Goal: Task Accomplishment & Management: Manage account settings

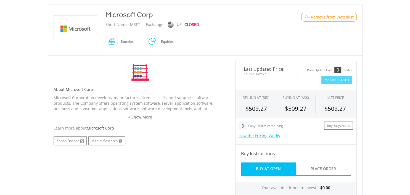
scroll to position [116, 0]
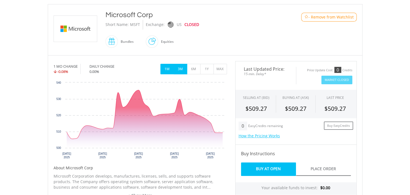
click at [178, 71] on button "3M" at bounding box center [180, 69] width 14 height 10
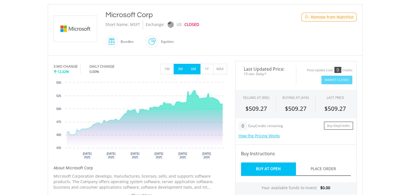
click at [199, 71] on button "6M" at bounding box center [194, 69] width 14 height 10
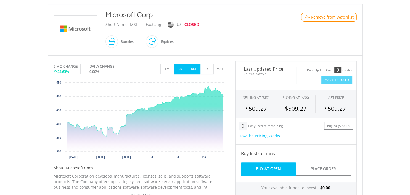
click at [177, 67] on button "3M" at bounding box center [180, 69] width 14 height 10
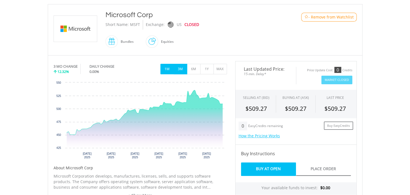
click at [166, 66] on button "1M" at bounding box center [167, 69] width 14 height 10
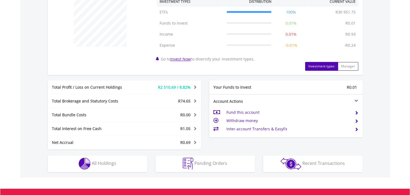
scroll to position [233, 0]
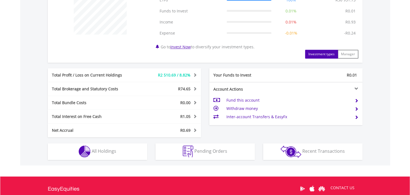
click at [103, 141] on div "Holdings All Holdings" at bounding box center [98, 148] width 108 height 23
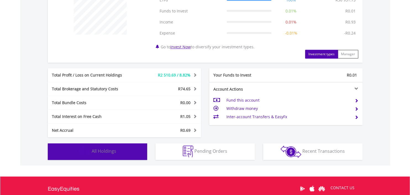
click at [103, 146] on button "Holdings All Holdings" at bounding box center [97, 151] width 99 height 17
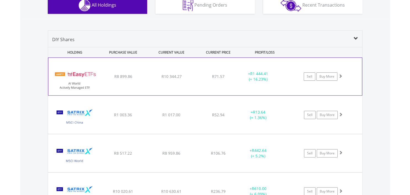
scroll to position [379, 0]
click at [152, 62] on div "﻿ EasyETFs AI World Actively Managed ETF R8 899.86 R10 344.27 R71.57 + R1 444.4…" at bounding box center [204, 76] width 313 height 38
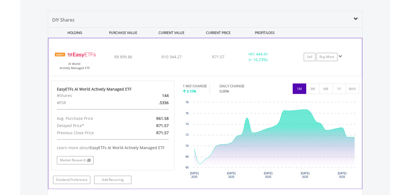
scroll to position [408, 0]
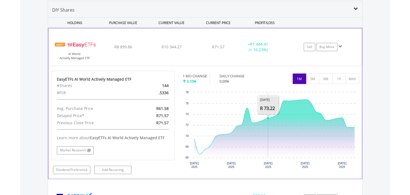
drag, startPoint x: 299, startPoint y: 118, endPoint x: 263, endPoint y: 112, distance: 36.4
click at [54, 41] on img at bounding box center [74, 49] width 47 height 29
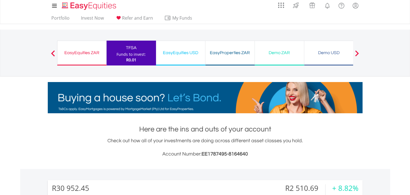
scroll to position [0, 0]
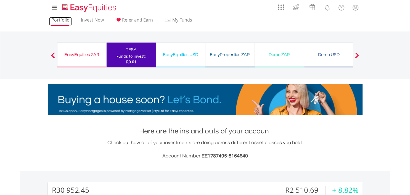
click at [62, 21] on link "Portfolio" at bounding box center [60, 21] width 23 height 9
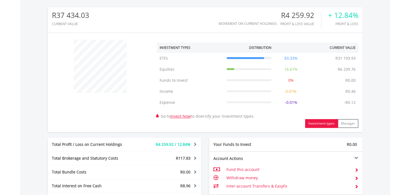
scroll to position [262, 0]
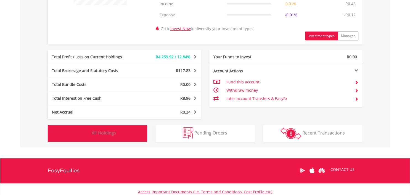
click at [117, 133] on button "Holdings All Holdings" at bounding box center [97, 133] width 99 height 17
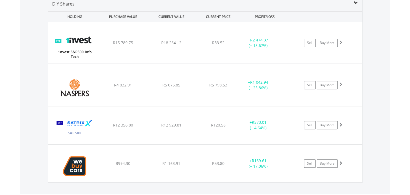
scroll to position [419, 0]
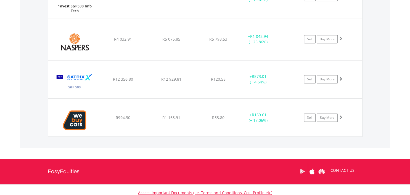
scroll to position [478, 0]
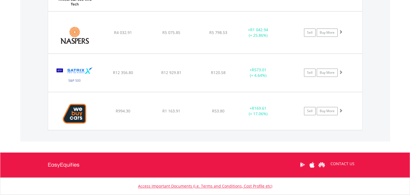
click at [37, 59] on div "Value View Share View DIY Shares HOLDING PURCHASE VALUE CURRENT VALUE CURRENT P…" at bounding box center [205, 36] width 370 height 210
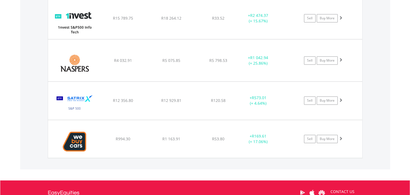
scroll to position [419, 0]
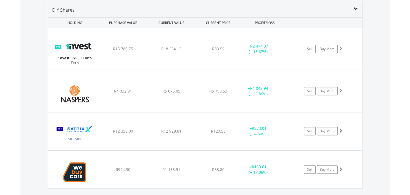
drag, startPoint x: 25, startPoint y: 58, endPoint x: 25, endPoint y: 61, distance: 2.8
click at [25, 59] on div "Value View Share View DIY Shares HOLDING PURCHASE VALUE CURRENT VALUE CURRENT P…" at bounding box center [205, 95] width 370 height 210
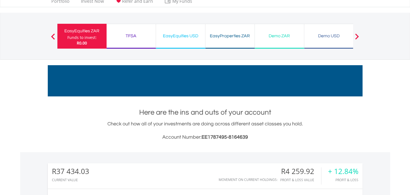
scroll to position [0, 0]
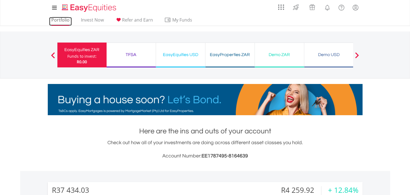
click at [56, 19] on link "Portfolio" at bounding box center [60, 21] width 23 height 9
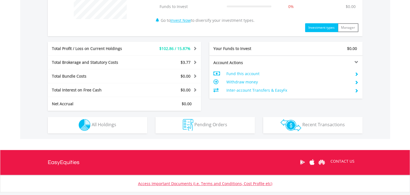
scroll to position [262, 0]
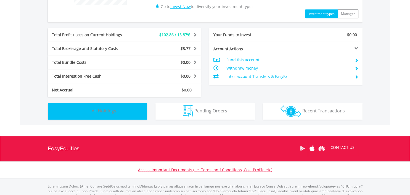
click at [105, 109] on span "All Holdings" at bounding box center [104, 111] width 25 height 6
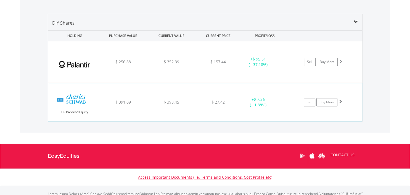
scroll to position [353, 0]
